Goal: Task Accomplishment & Management: Complete application form

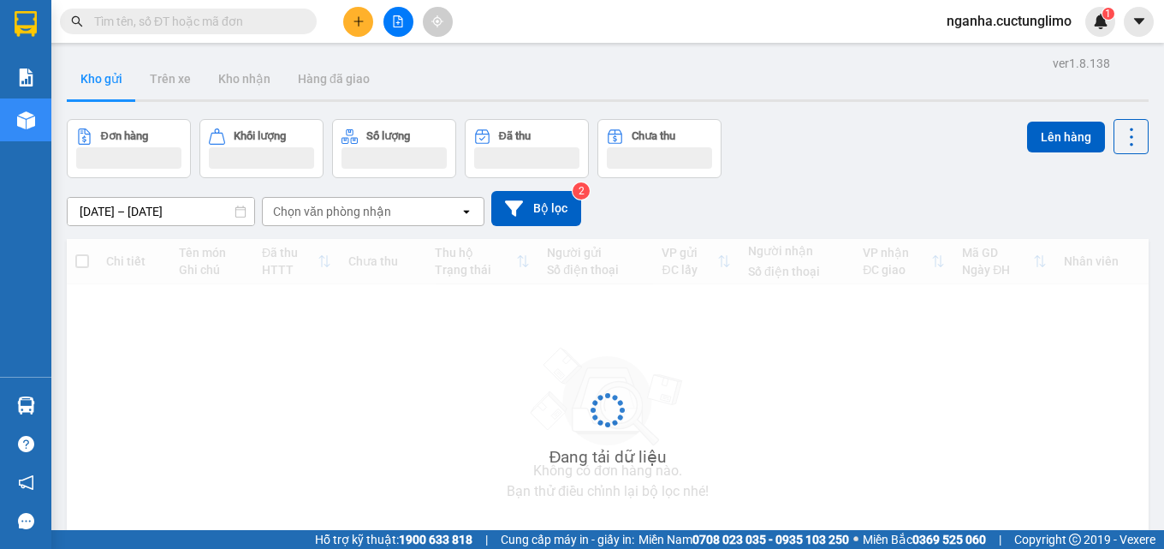
click at [358, 18] on icon "plus" at bounding box center [359, 21] width 12 height 12
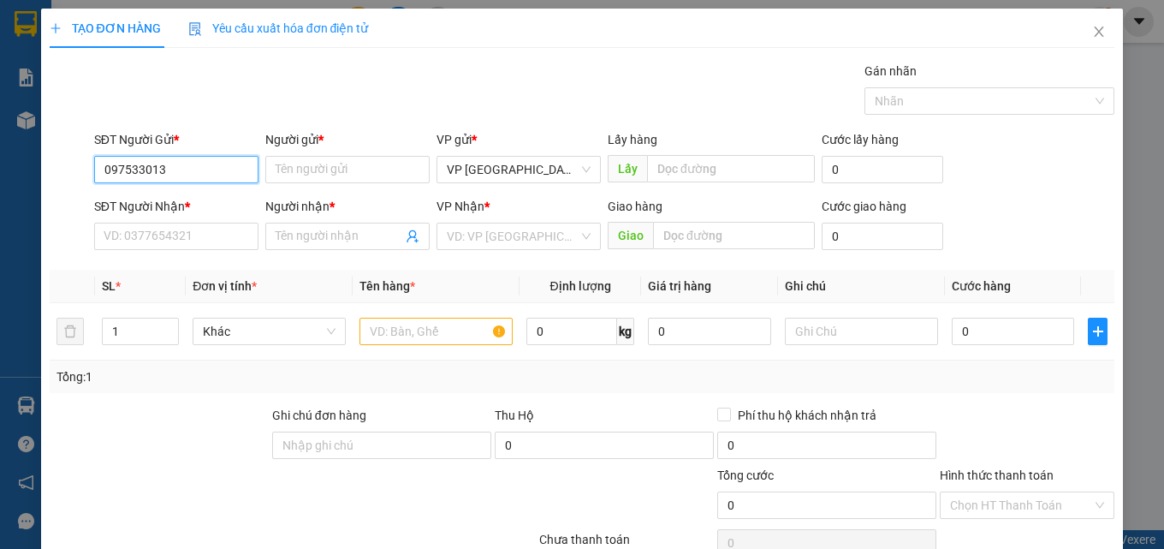
type input "0975330131"
click at [240, 196] on div "0975330131 - THẢO" at bounding box center [175, 203] width 142 height 19
type input "THẢO"
type input "0969052214"
type input "GIANG"
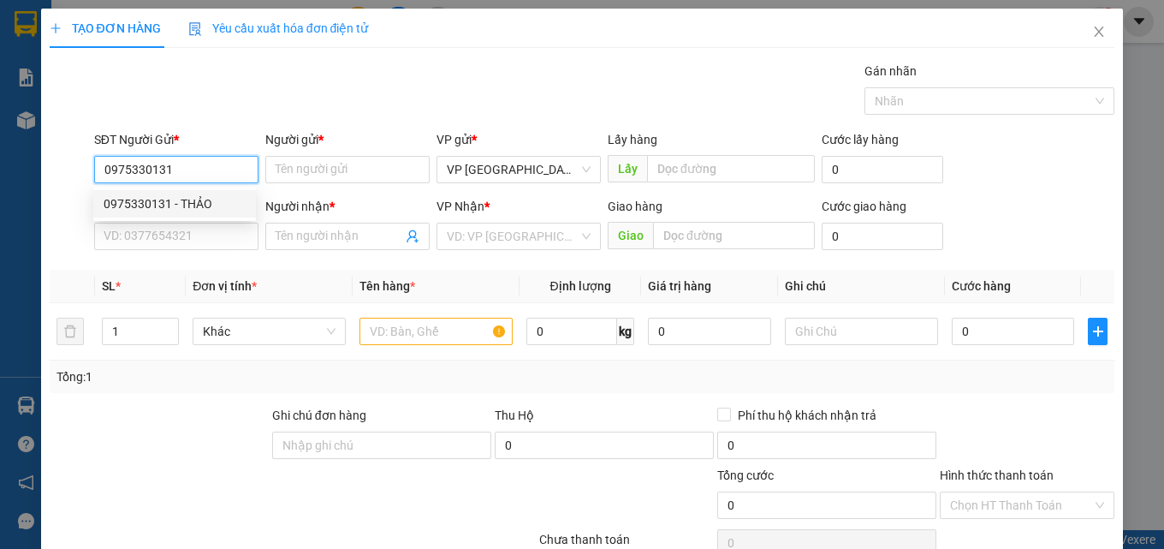
type input "TRẠM THU PHÍ TÂN AN LONG AN"
type input "200.000"
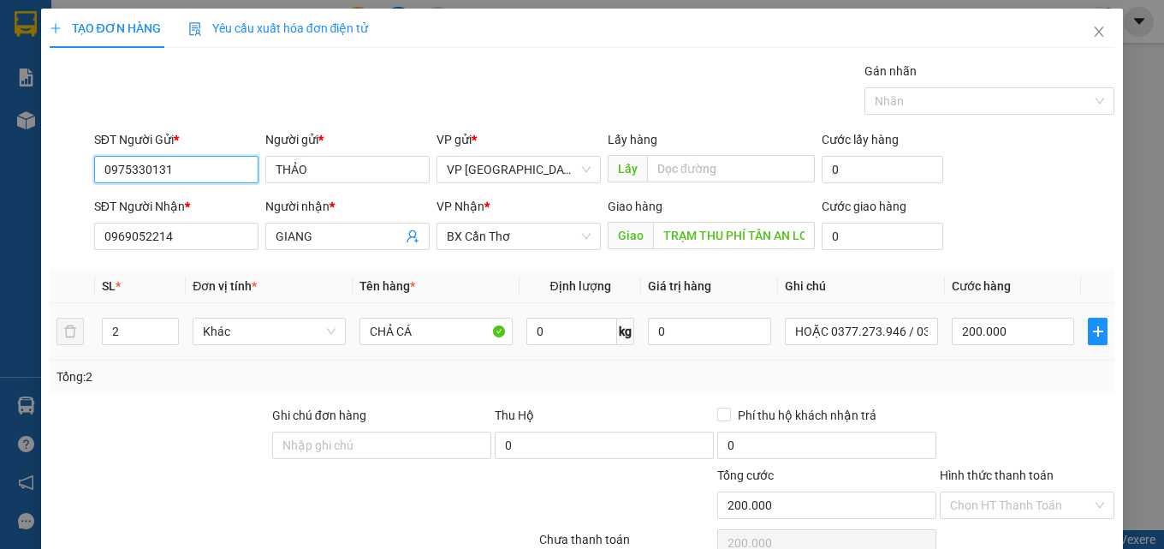
scroll to position [138, 0]
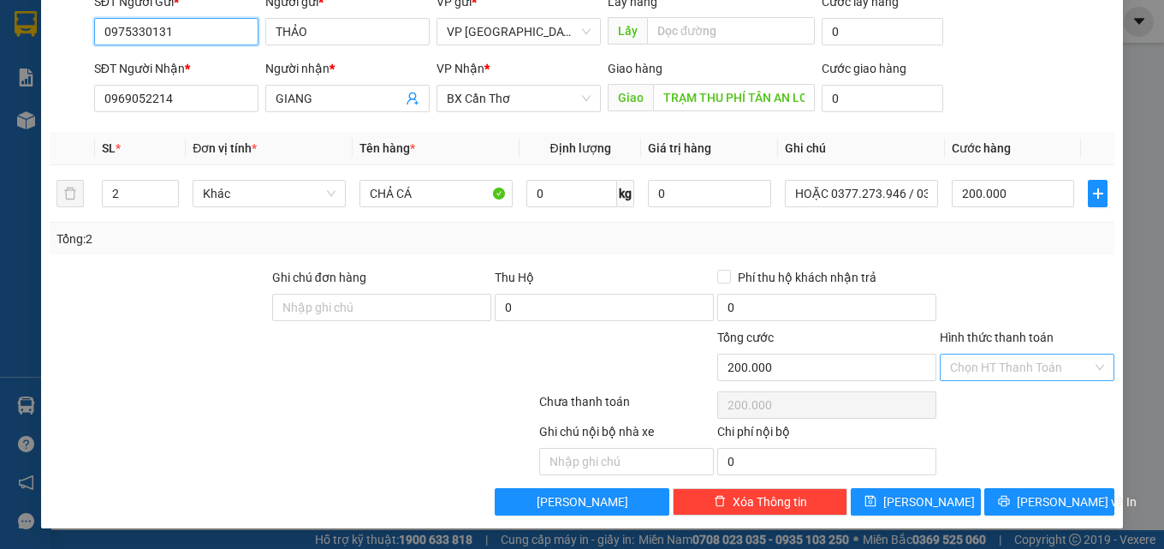
type input "0975330131"
click at [1060, 361] on input "Hình thức thanh toán" at bounding box center [1021, 367] width 142 height 26
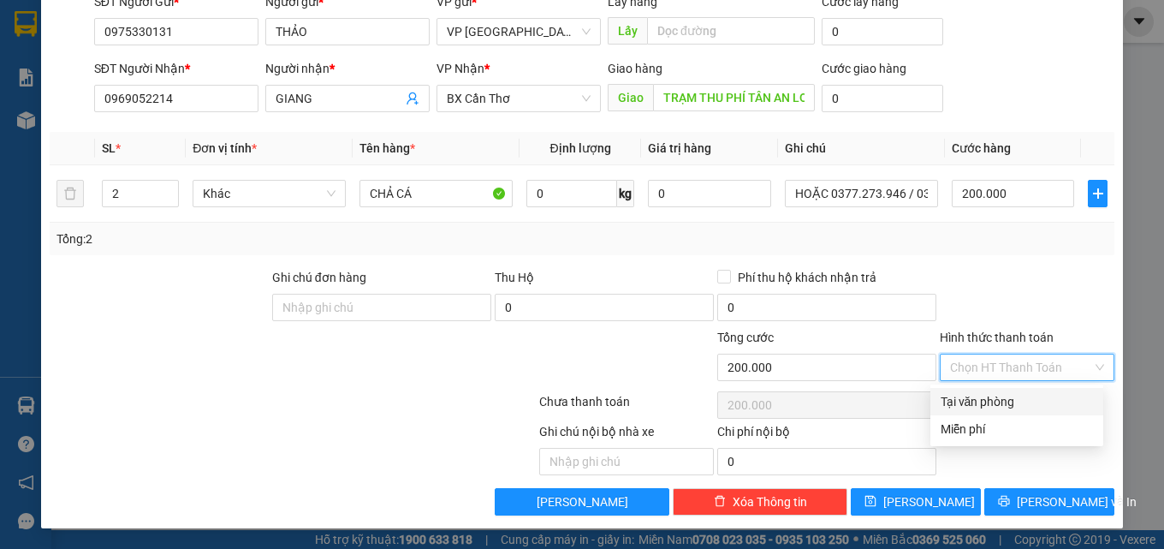
click at [1036, 395] on div "Tại văn phòng" at bounding box center [1017, 401] width 152 height 19
type input "0"
drag, startPoint x: 996, startPoint y: 404, endPoint x: 1019, endPoint y: 448, distance: 49.4
click at [996, 407] on div "Tại văn phòng" at bounding box center [1017, 401] width 152 height 19
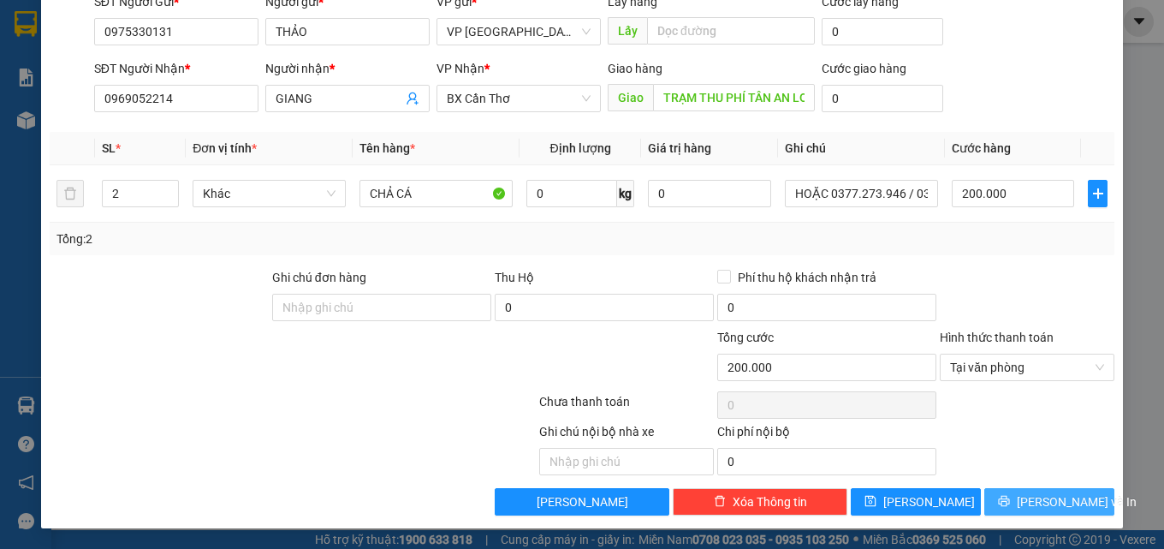
click at [1037, 506] on span "[PERSON_NAME] và In" at bounding box center [1077, 501] width 120 height 19
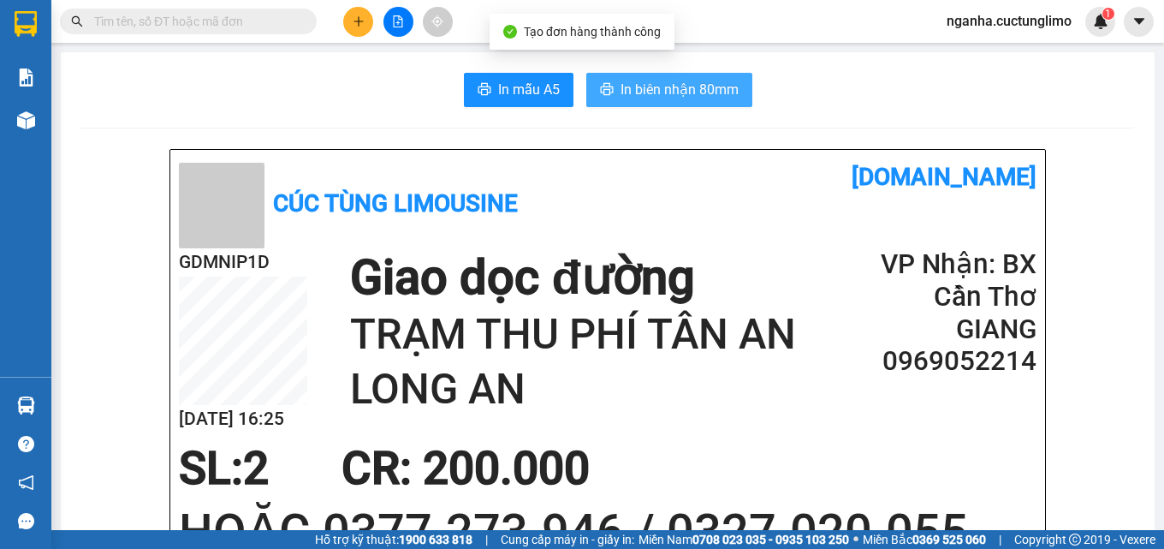
click at [679, 83] on span "In biên nhận 80mm" at bounding box center [679, 89] width 118 height 21
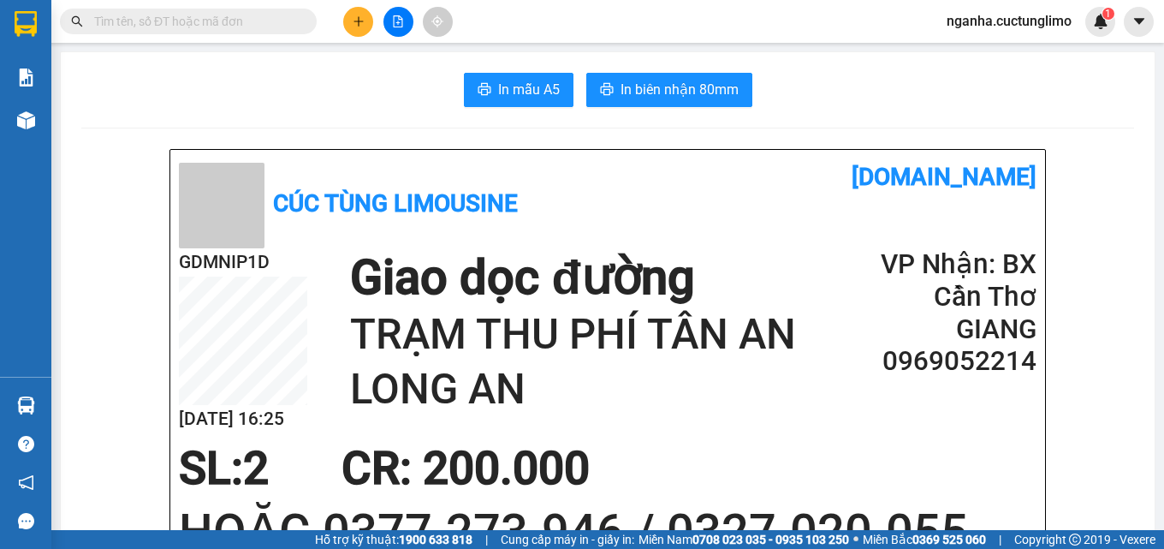
click at [1052, 14] on span "nganha.cuctunglimo" at bounding box center [1009, 20] width 152 height 21
click at [1024, 45] on span "Đăng xuất" at bounding box center [1016, 53] width 117 height 19
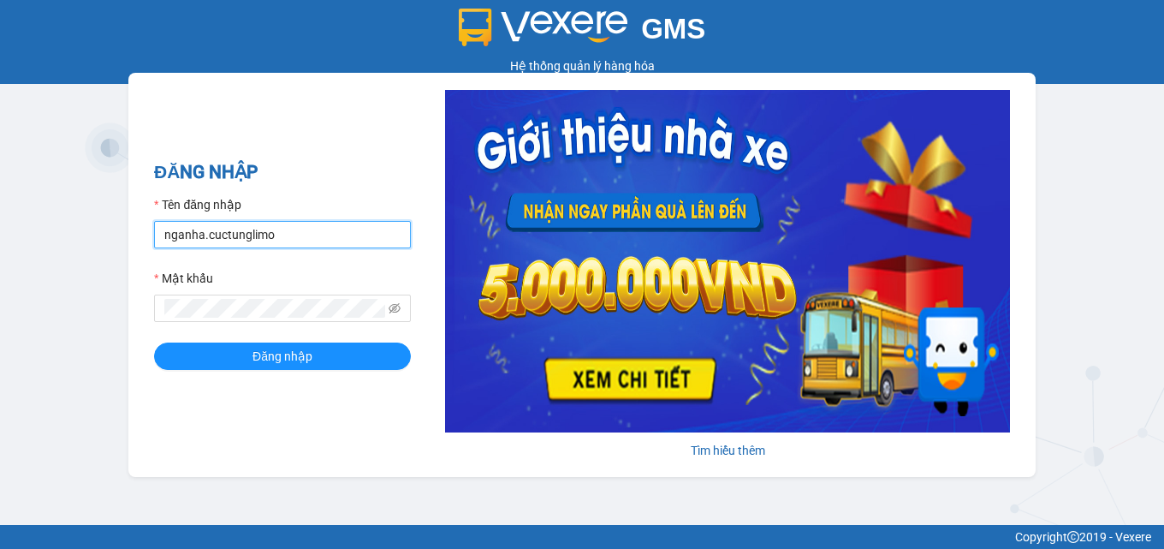
click at [162, 227] on input "nganha.cuctunglimo" at bounding box center [282, 234] width 257 height 27
type input "lua.cuctunglimo"
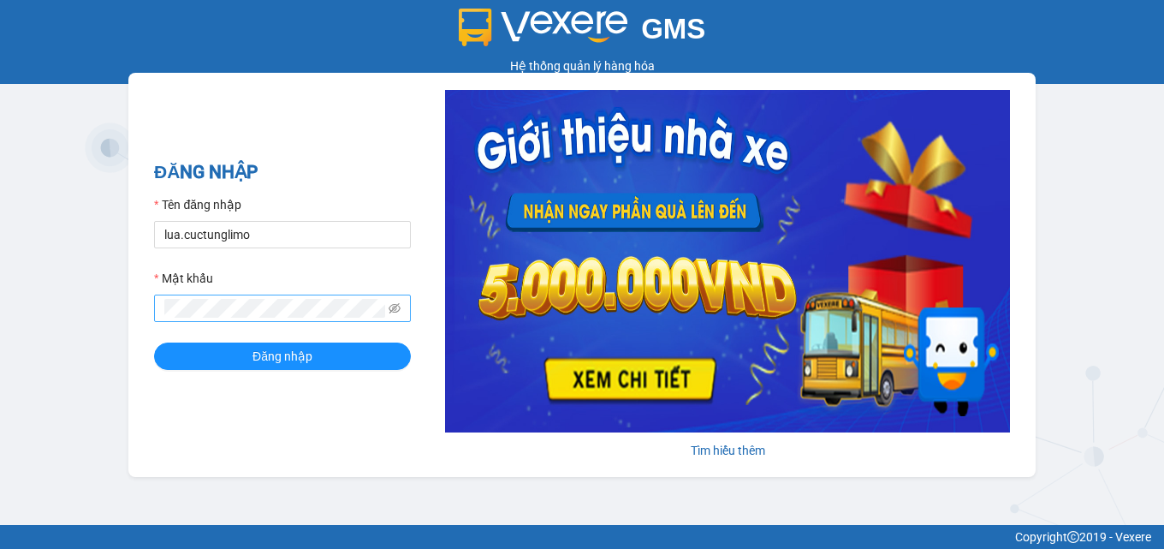
click at [314, 298] on span at bounding box center [282, 307] width 257 height 27
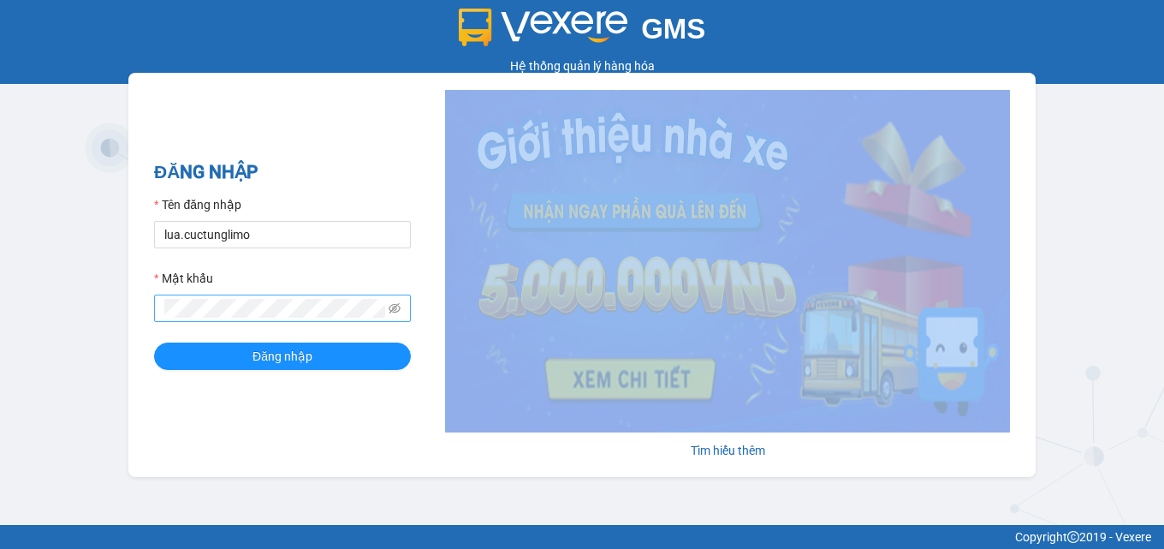
click at [314, 298] on span at bounding box center [282, 307] width 257 height 27
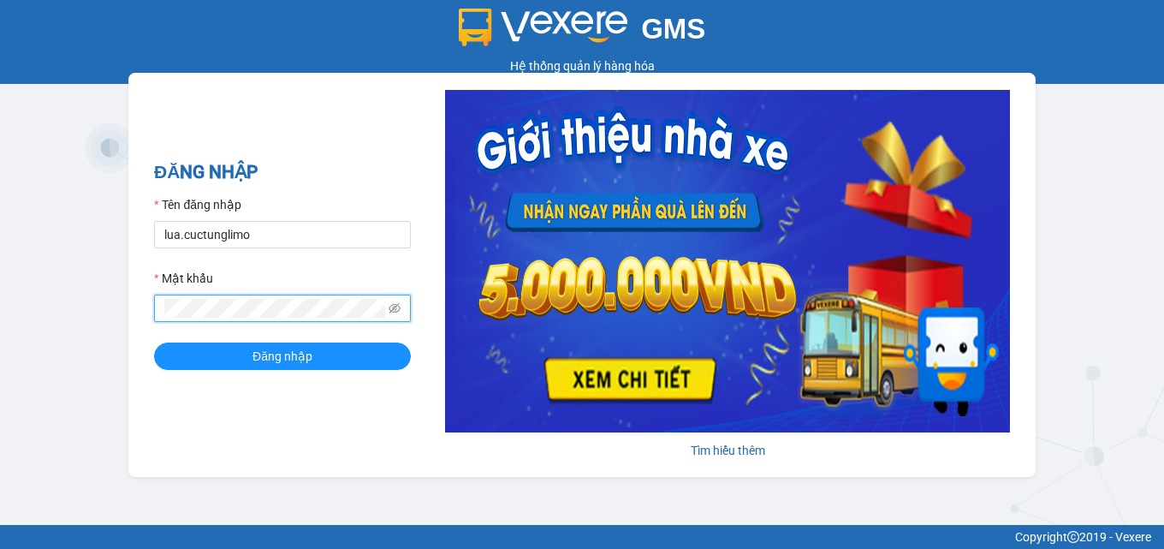
click at [154, 342] on button "Đăng nhập" at bounding box center [282, 355] width 257 height 27
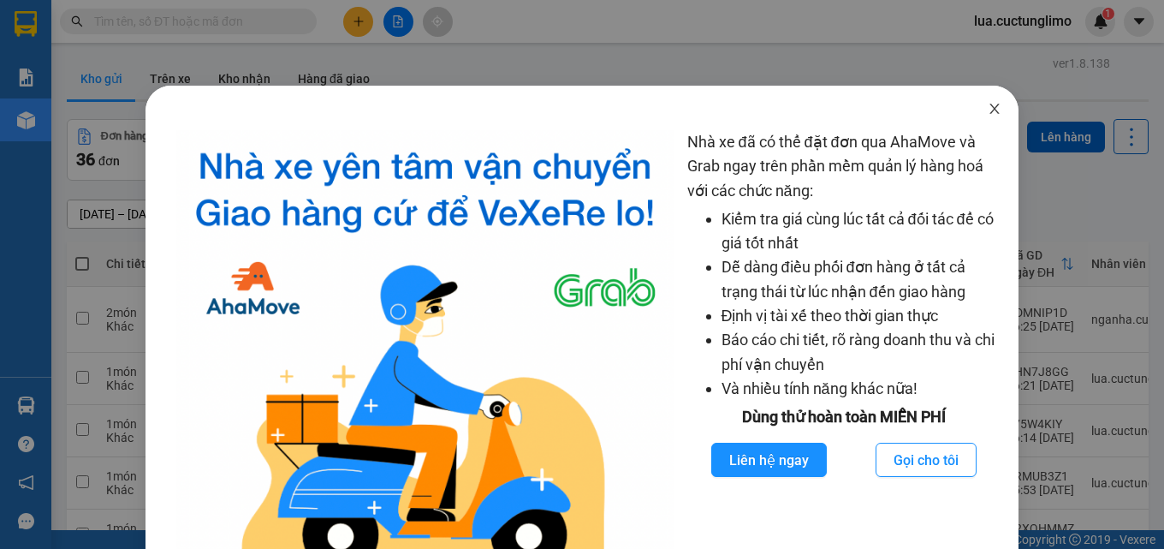
click at [989, 110] on icon "close" at bounding box center [993, 109] width 9 height 10
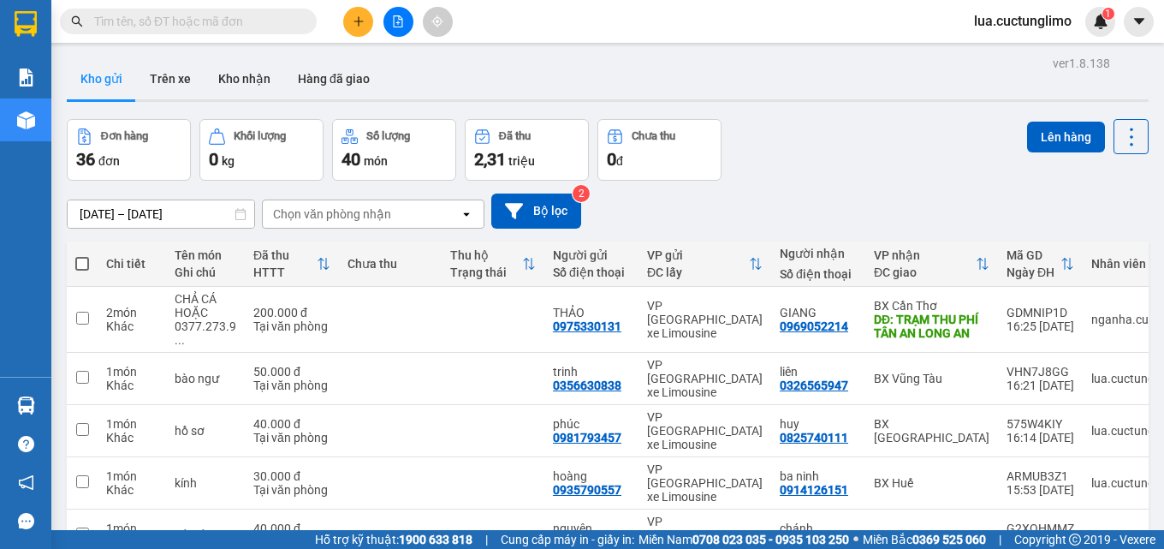
click at [374, 22] on div at bounding box center [398, 22] width 128 height 30
click at [353, 27] on icon "plus" at bounding box center [359, 21] width 12 height 12
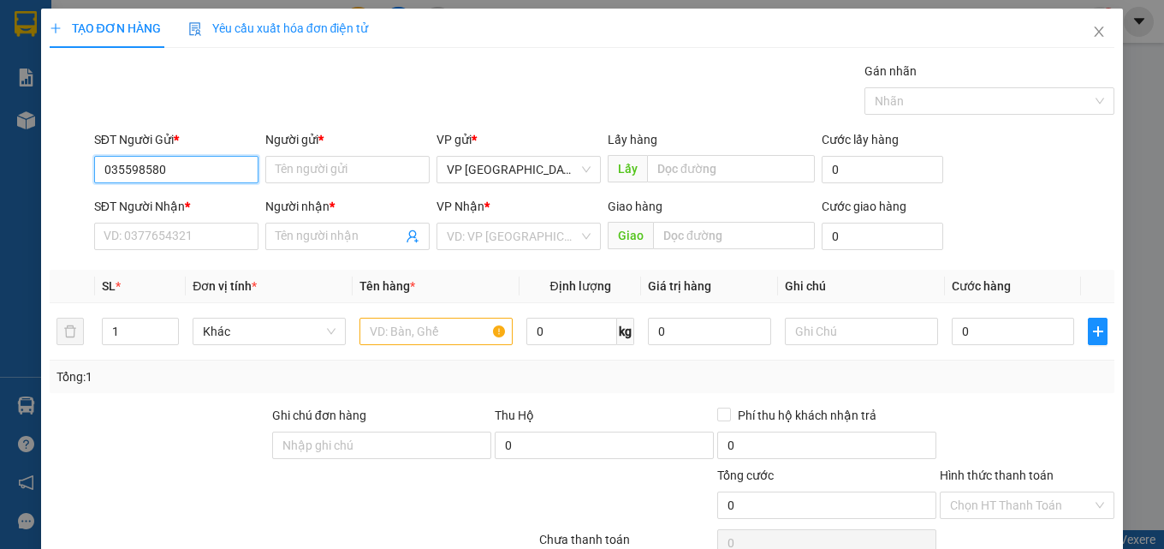
type input "0355985805"
click at [152, 199] on div "0355985805 - hiền" at bounding box center [175, 203] width 142 height 19
type input "hiền"
type input "0358771234"
type input "tình"
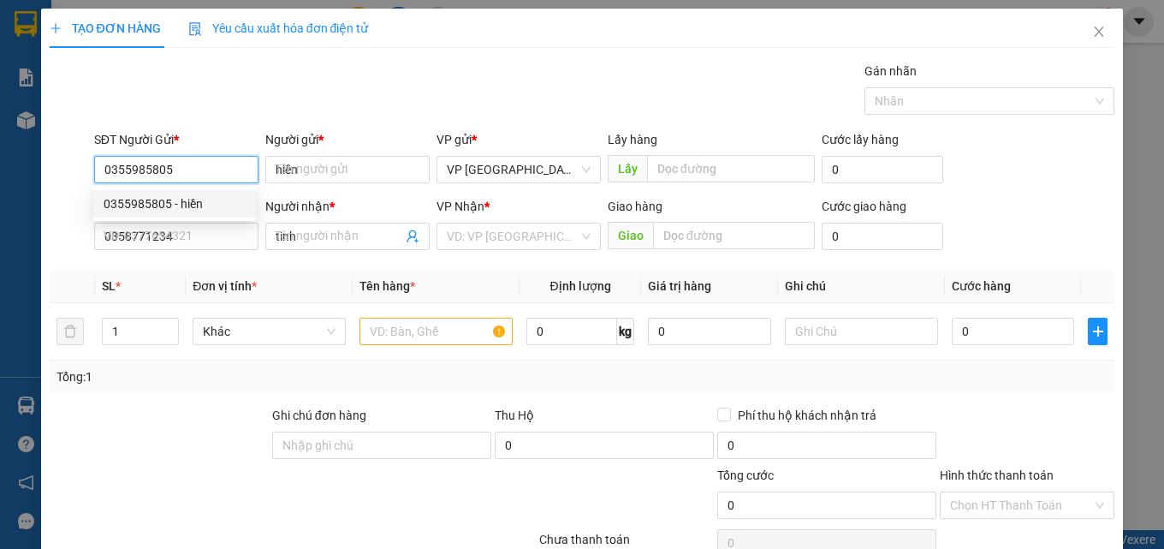
type input "30.000"
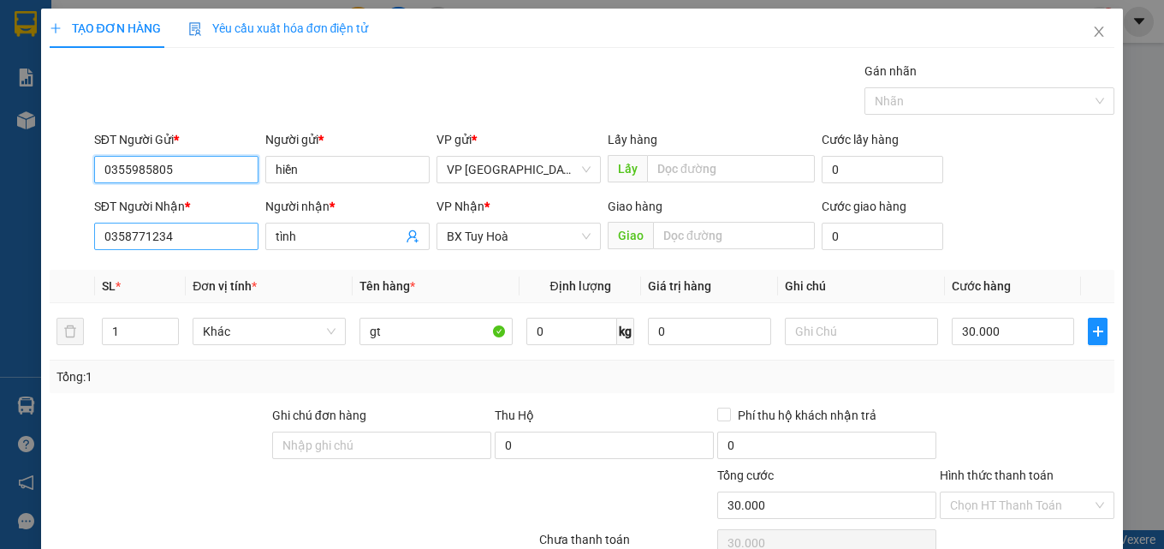
type input "0355985805"
click at [186, 233] on input "0358771234" at bounding box center [176, 236] width 164 height 27
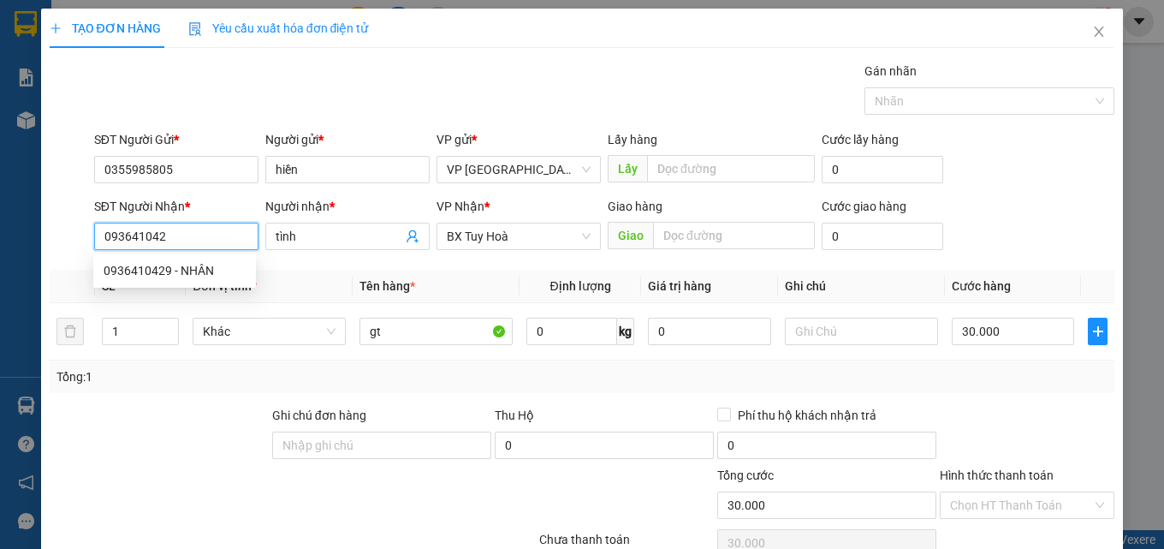
type input "0936410429"
click at [181, 261] on div "0936410429 - NHÂN" at bounding box center [175, 270] width 142 height 19
type input "NHÂN"
type input "BX BÀ RỊA"
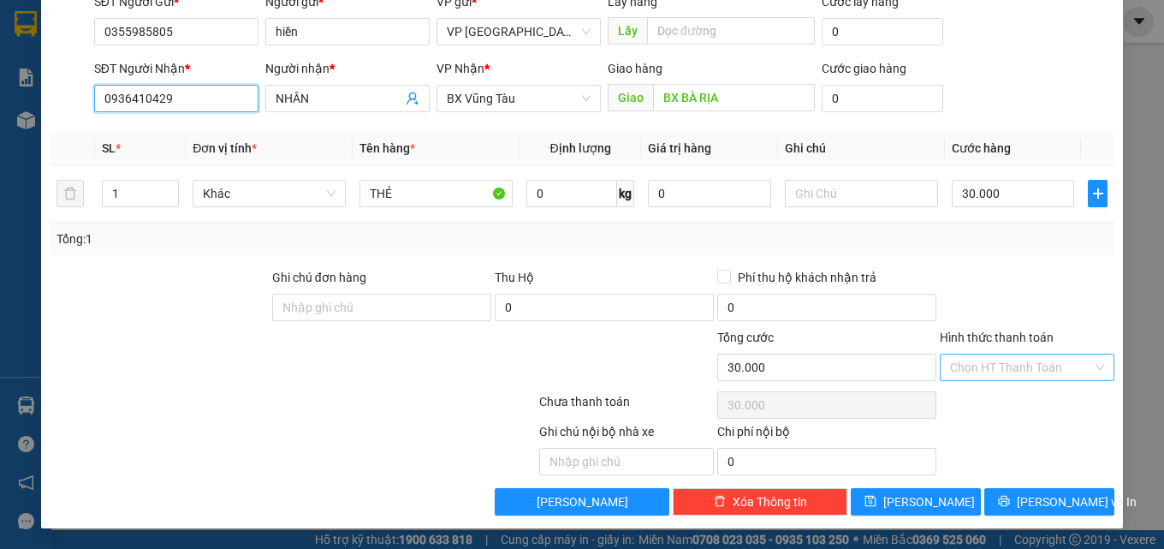
type input "0936410429"
click at [1024, 368] on input "Hình thức thanh toán" at bounding box center [1021, 367] width 142 height 26
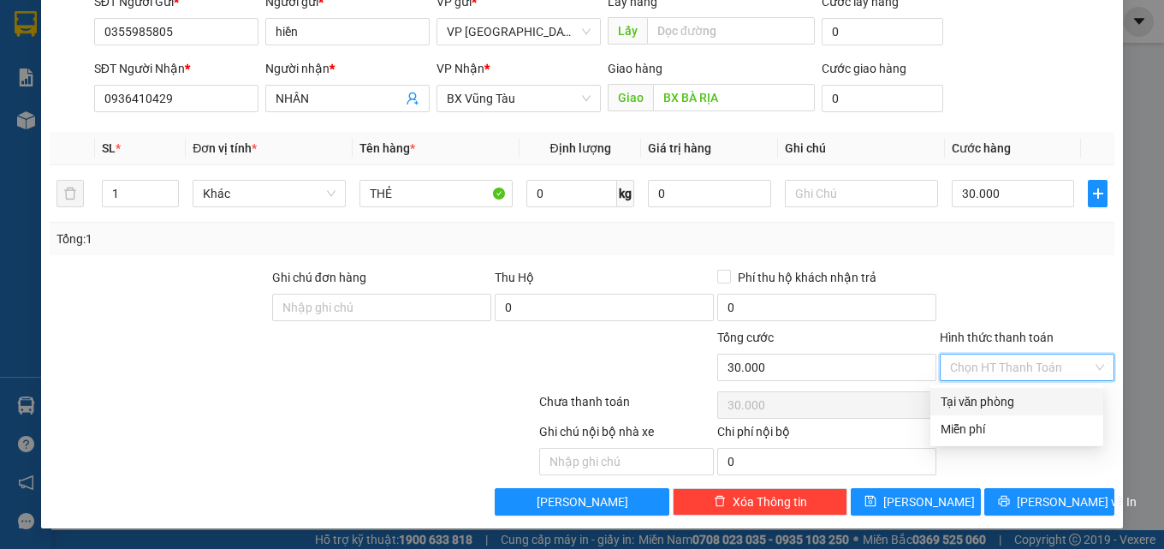
drag, startPoint x: 1023, startPoint y: 398, endPoint x: 1024, endPoint y: 447, distance: 48.8
click at [1025, 398] on div "Tại văn phòng" at bounding box center [1017, 401] width 152 height 19
type input "0"
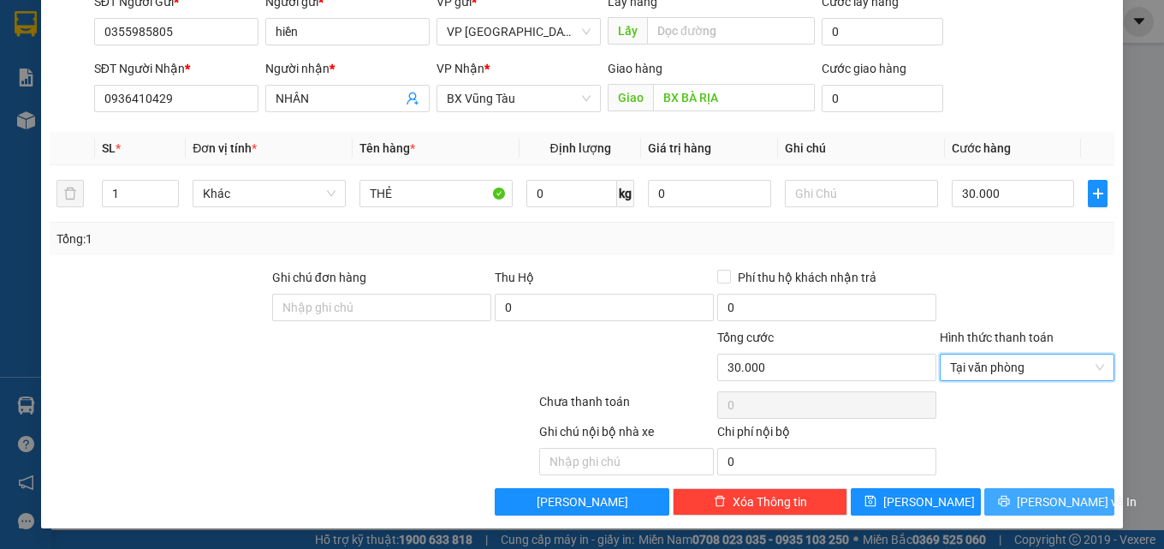
click at [1040, 493] on span "[PERSON_NAME] và In" at bounding box center [1077, 501] width 120 height 19
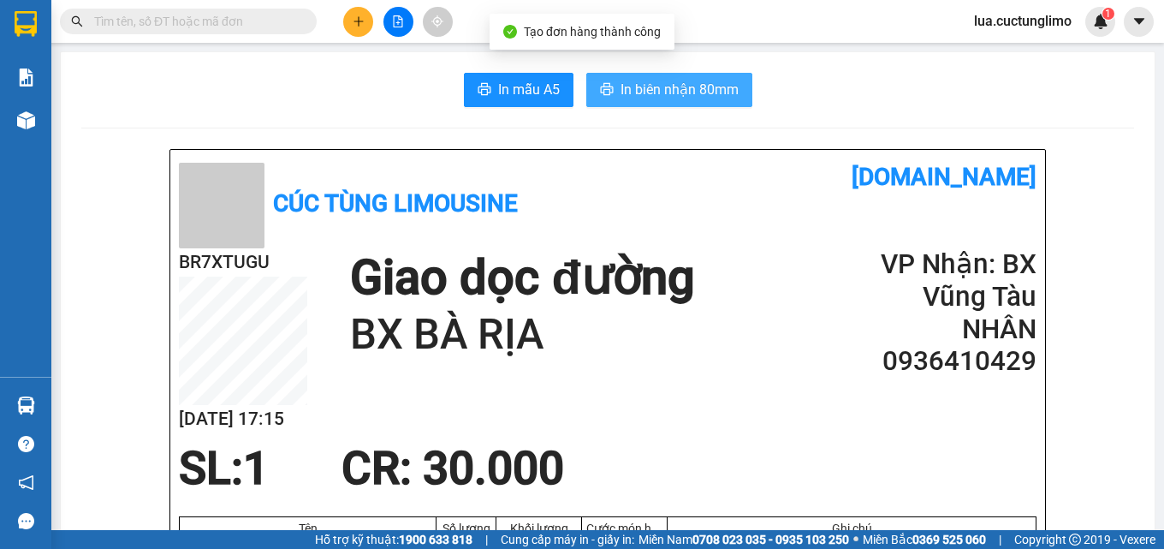
click at [706, 104] on button "In biên nhận 80mm" at bounding box center [669, 90] width 166 height 34
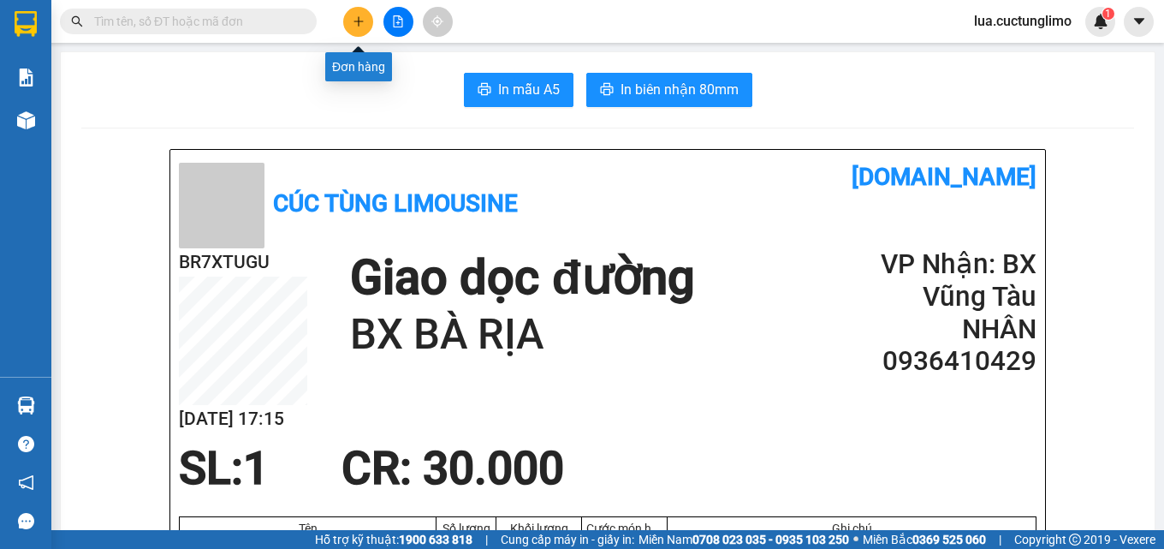
click at [360, 24] on icon "plus" at bounding box center [359, 21] width 12 height 12
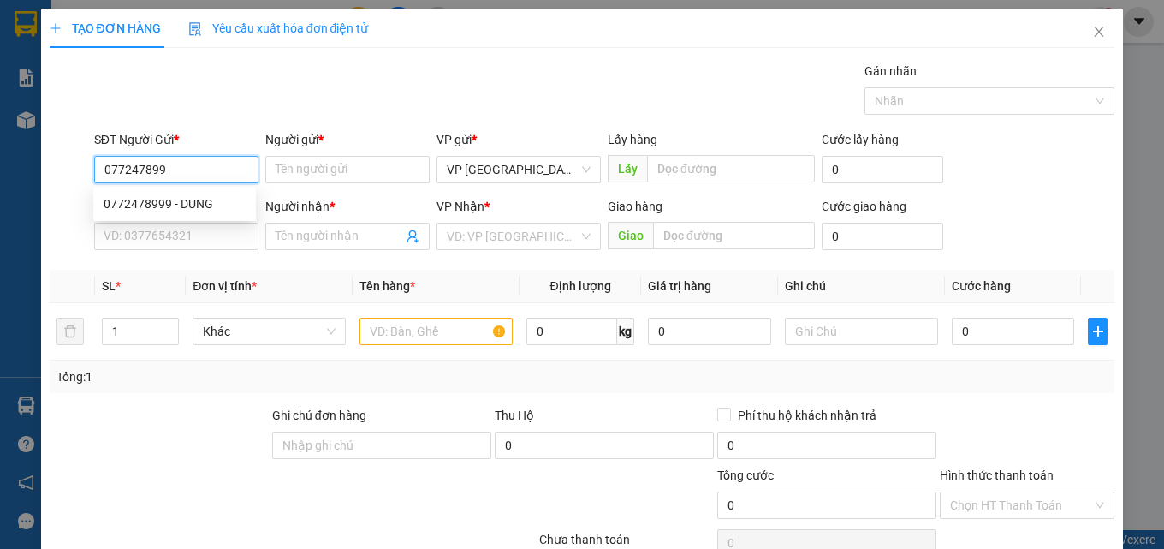
type input "0772478999"
click at [177, 200] on div "0772478999 - DUNG" at bounding box center [175, 203] width 142 height 19
type input "DUNG"
type input "0944094872"
type input "VỸ"
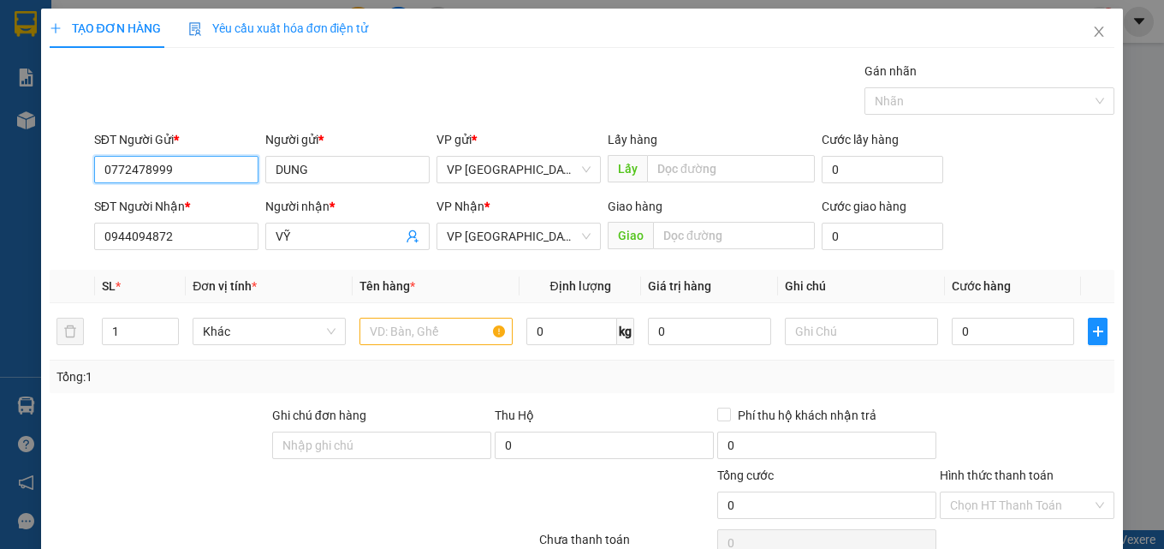
type input "50.000"
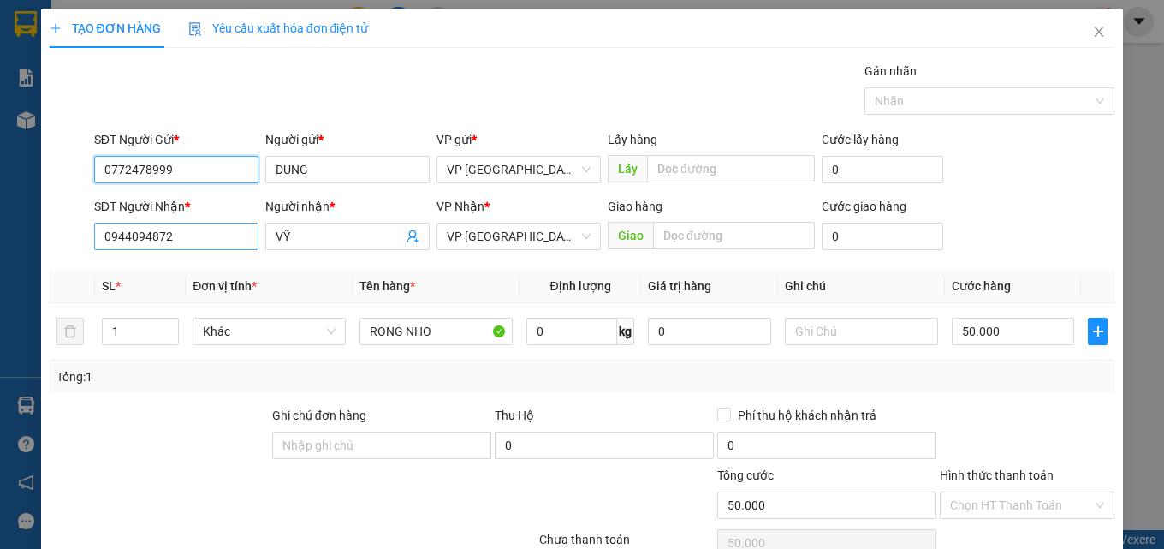
type input "0772478999"
click at [199, 244] on input "0944094872" at bounding box center [176, 236] width 164 height 27
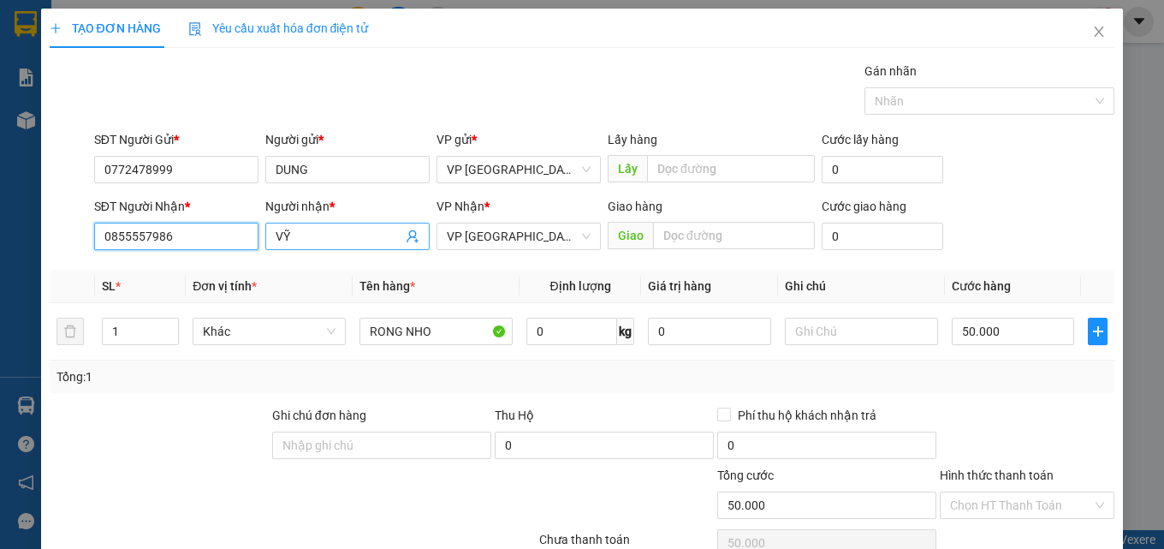
type input "0855557986"
click at [324, 235] on input "VỸ" at bounding box center [339, 236] width 127 height 19
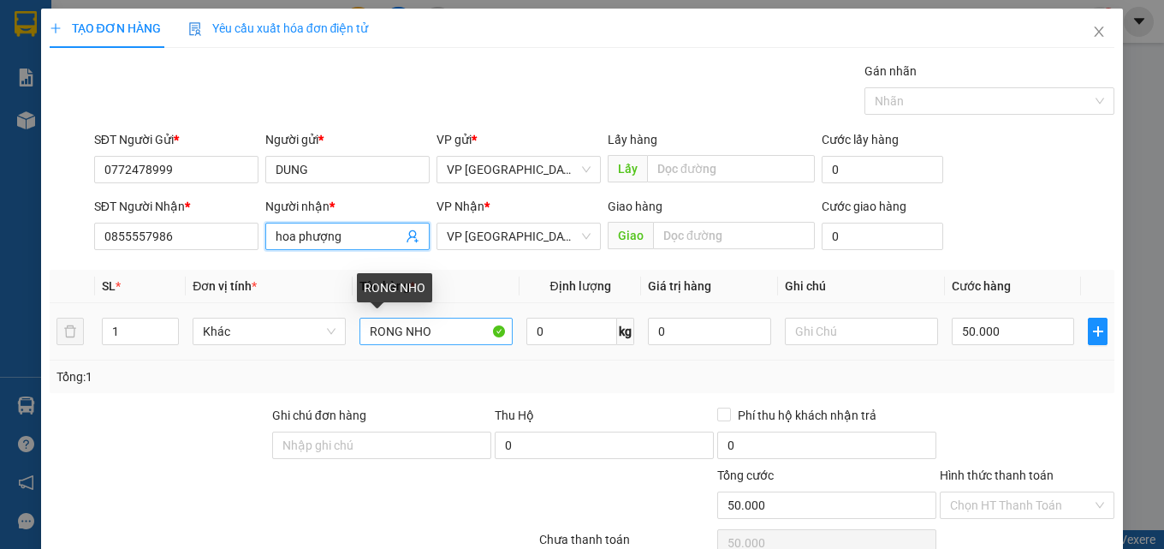
type input "hoa phượng"
click at [445, 339] on input "RONG NHO" at bounding box center [435, 331] width 153 height 27
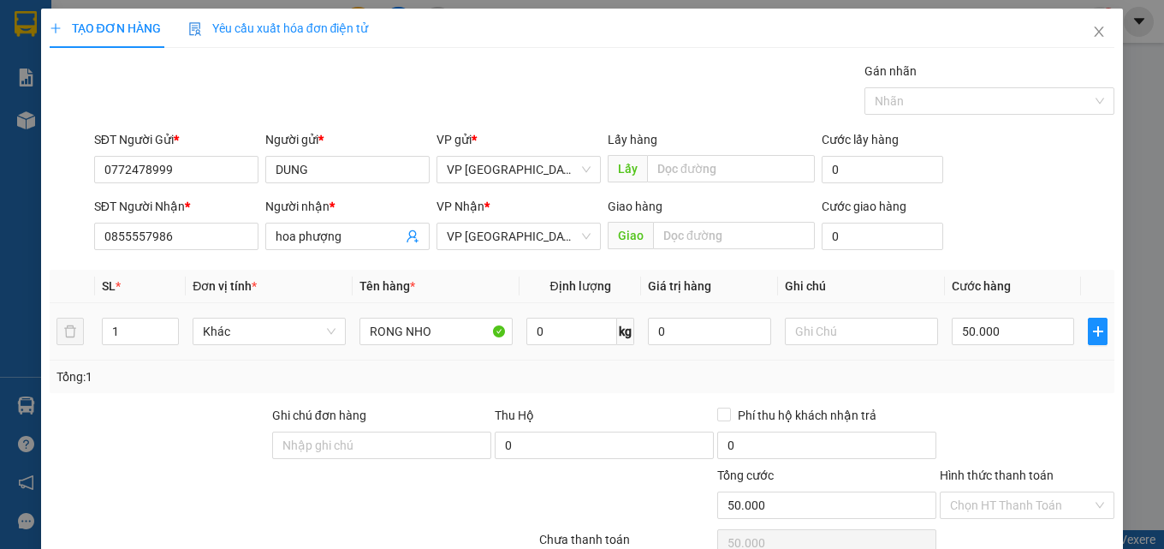
click at [963, 345] on div "50.000" at bounding box center [1013, 331] width 123 height 34
click at [974, 338] on input "50.000" at bounding box center [1013, 331] width 123 height 27
type input "7"
type input "70"
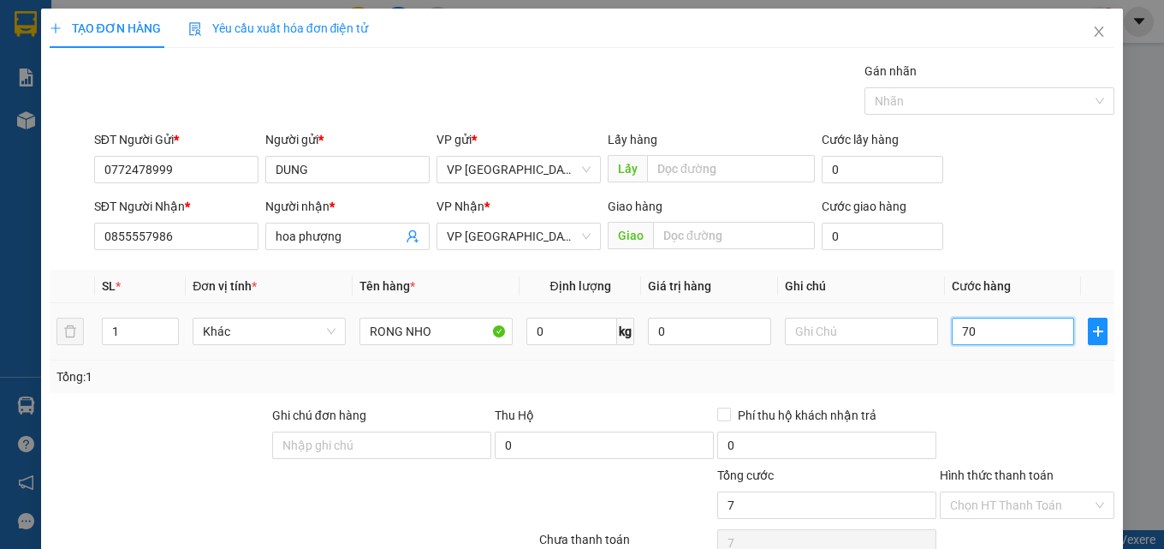
type input "70"
type input "700"
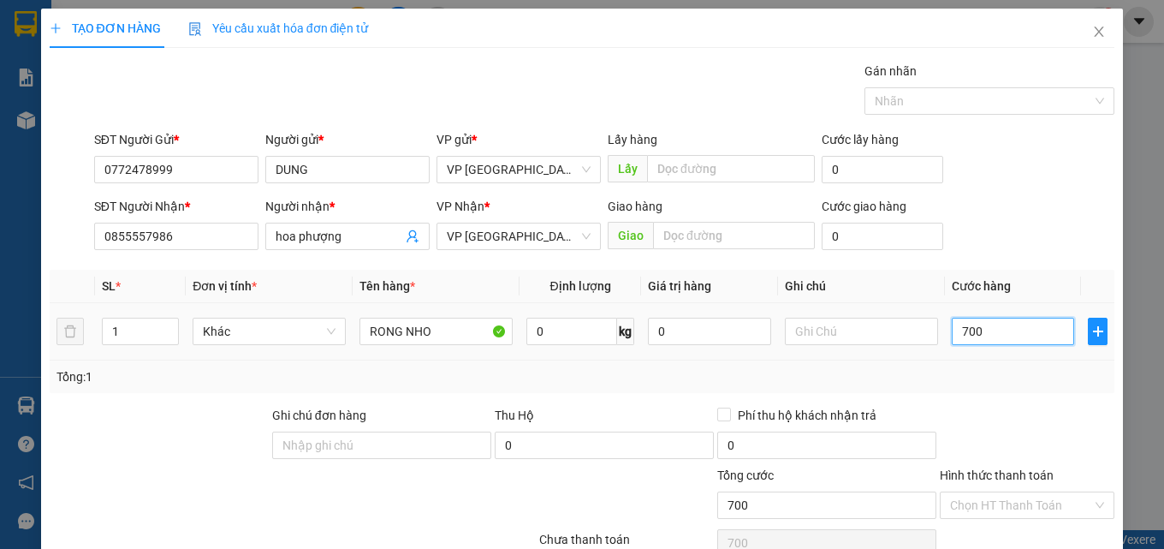
type input "7.000"
type input "70.000"
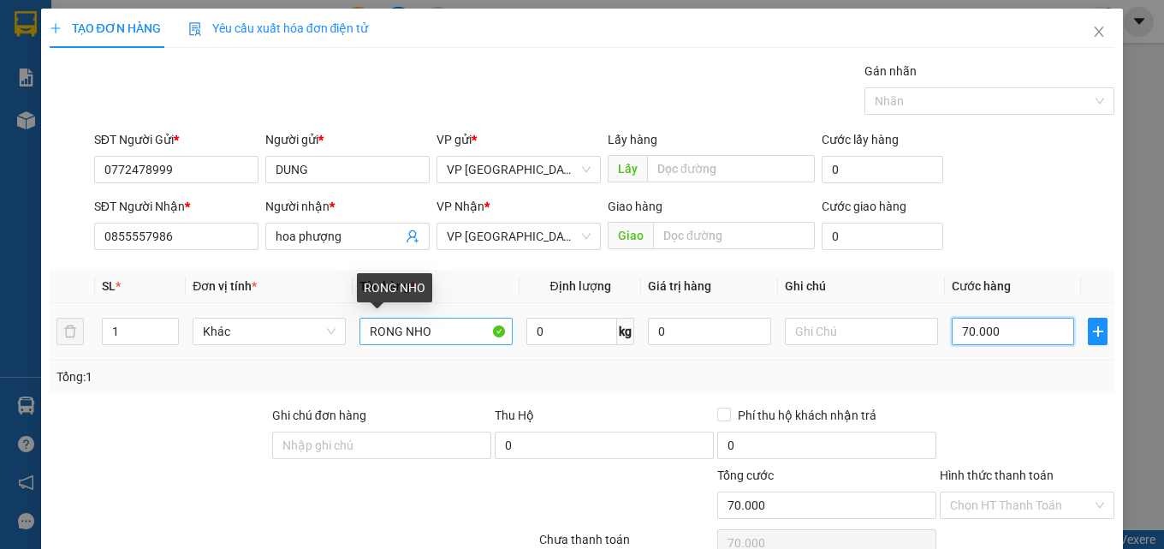
type input "70.000"
click at [429, 340] on input "RONG NHO" at bounding box center [435, 331] width 153 height 27
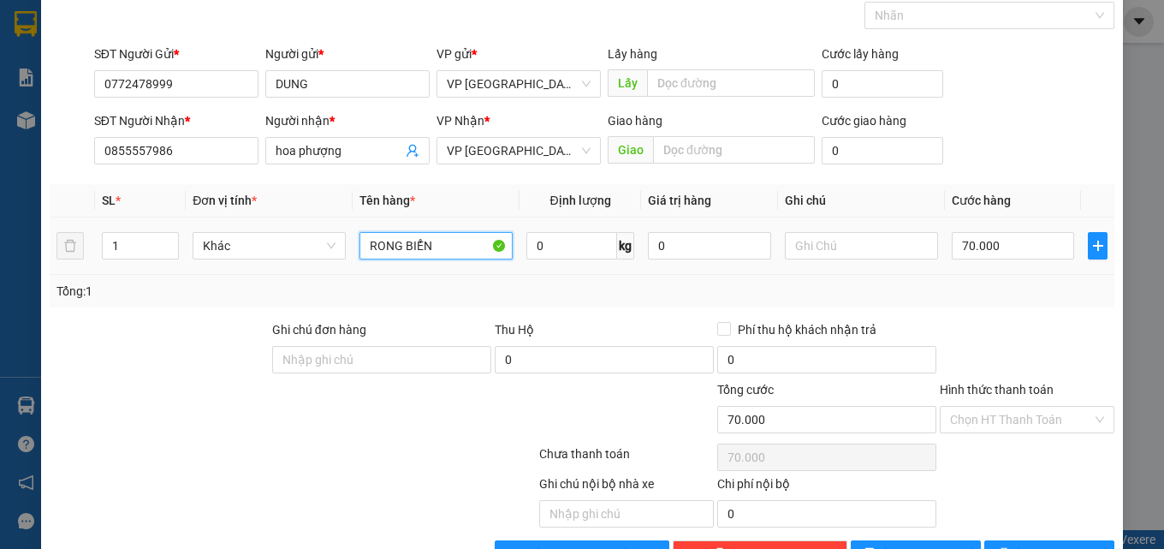
scroll to position [138, 0]
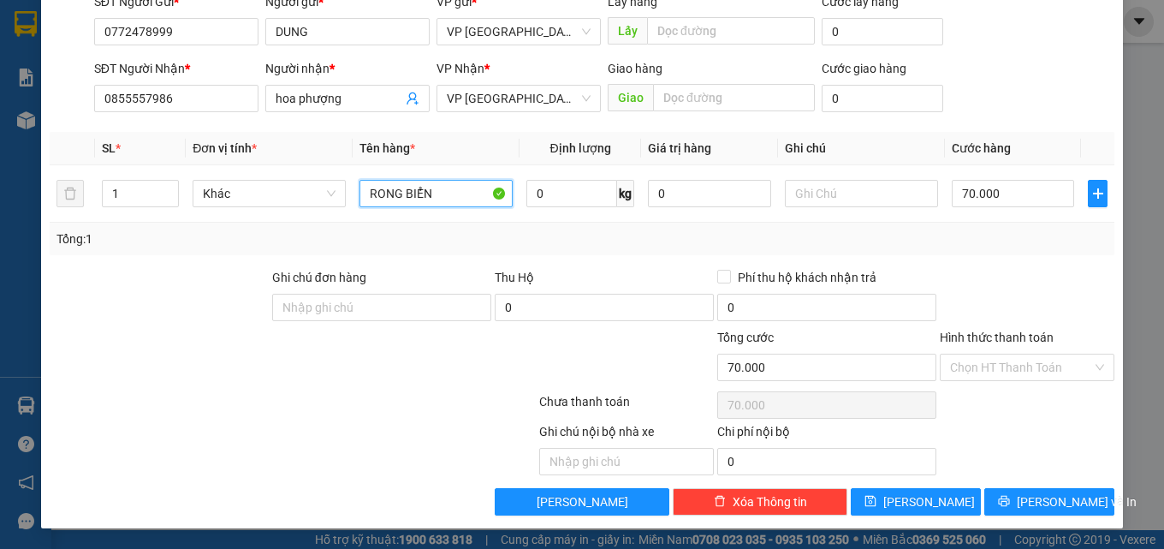
type input "RONG BIỂN"
drag, startPoint x: 996, startPoint y: 306, endPoint x: 998, endPoint y: 335, distance: 30.0
click at [996, 306] on div at bounding box center [1027, 298] width 178 height 60
click at [994, 359] on input "Hình thức thanh toán" at bounding box center [1021, 367] width 142 height 26
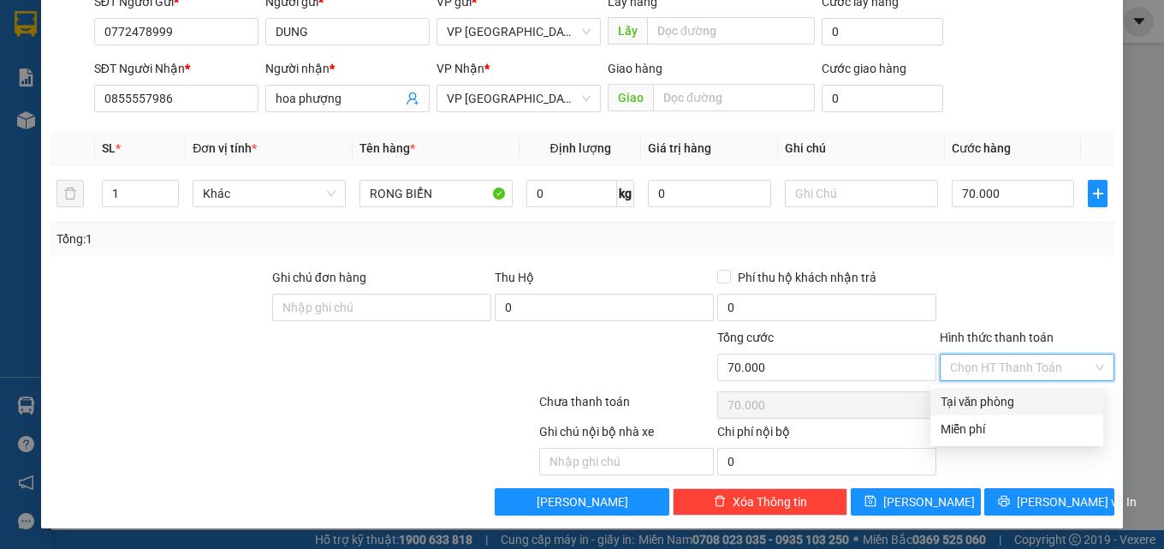
click at [996, 394] on div "Tại văn phòng" at bounding box center [1017, 401] width 152 height 19
type input "0"
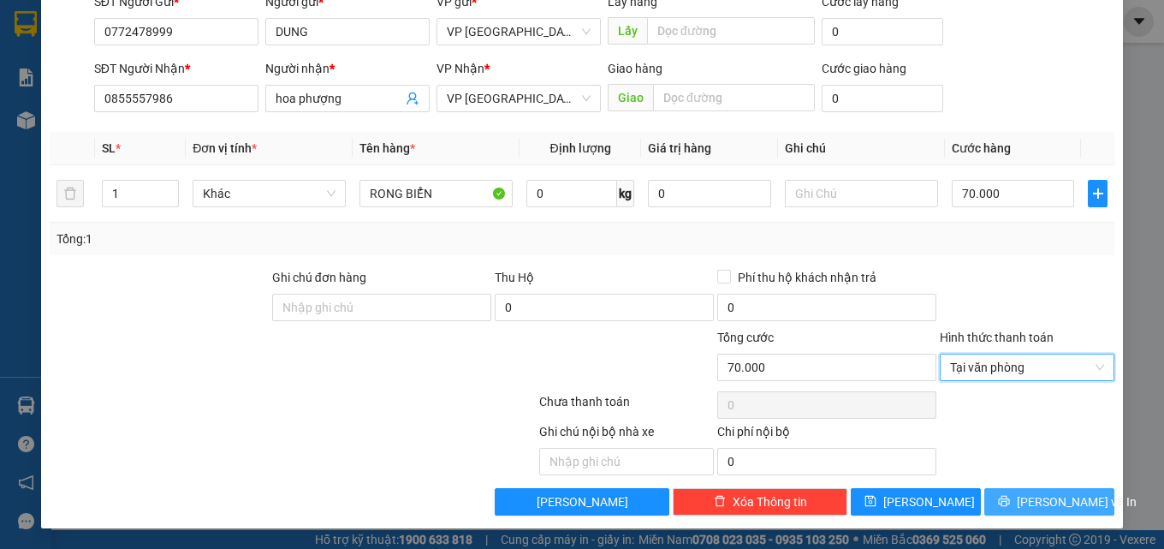
click at [1025, 506] on span "[PERSON_NAME] và In" at bounding box center [1077, 501] width 120 height 19
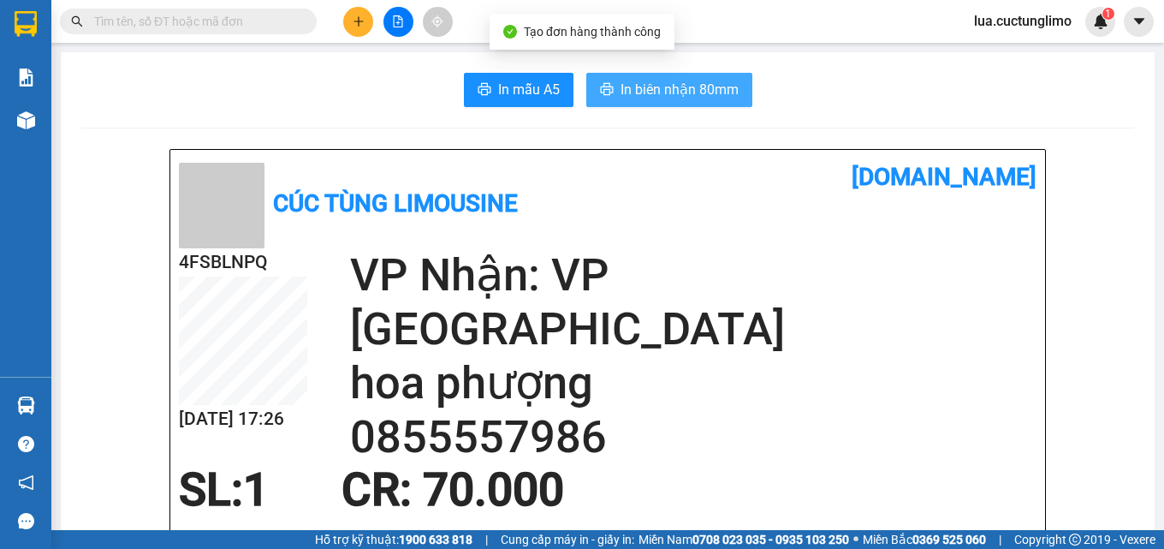
click at [692, 85] on span "In biên nhận 80mm" at bounding box center [679, 89] width 118 height 21
click at [630, 83] on span "In biên nhận 80mm" at bounding box center [679, 89] width 118 height 21
